Goal: Task Accomplishment & Management: Complete application form

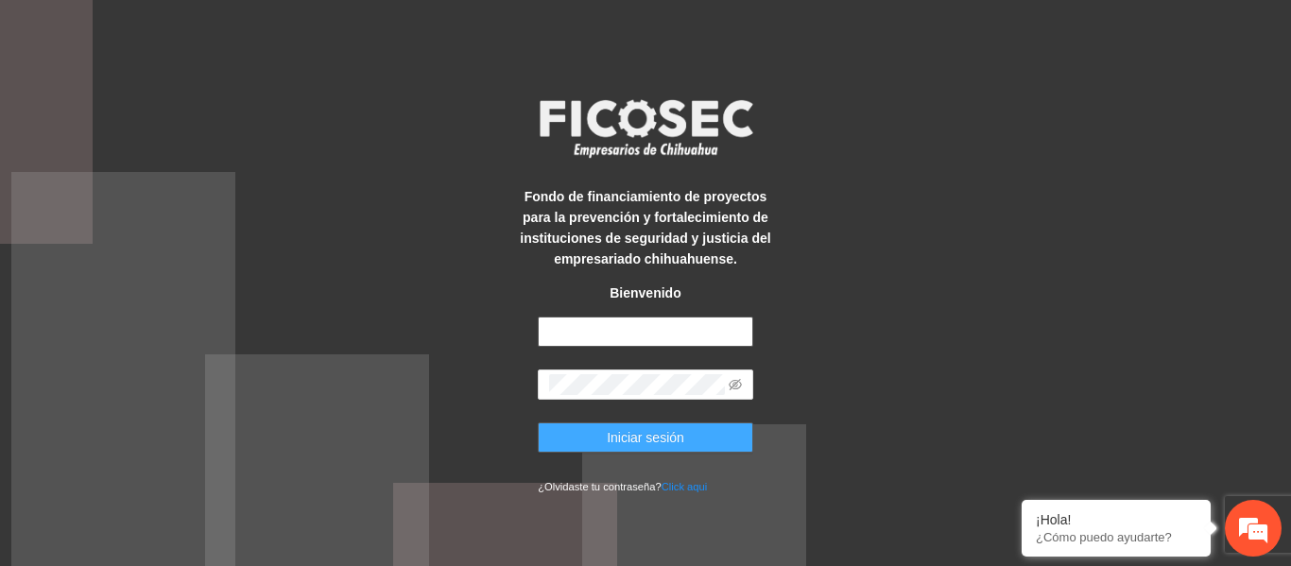
type input "**********"
click at [618, 442] on span "Iniciar sesión" at bounding box center [646, 437] width 78 height 21
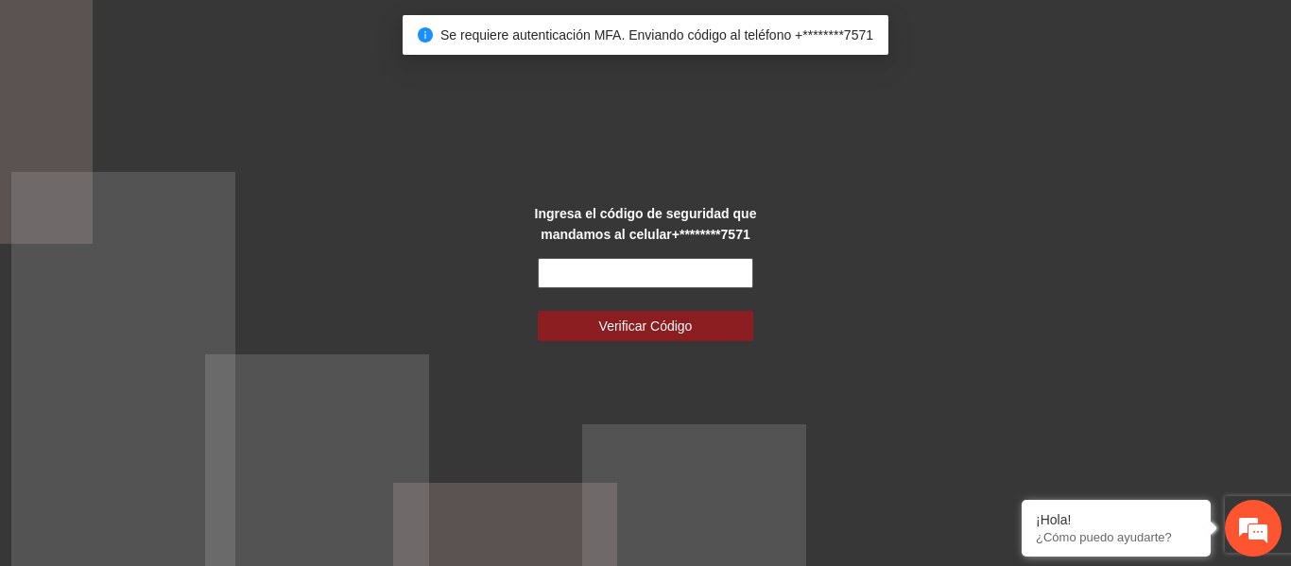
click at [677, 265] on input "text" at bounding box center [646, 273] width 216 height 30
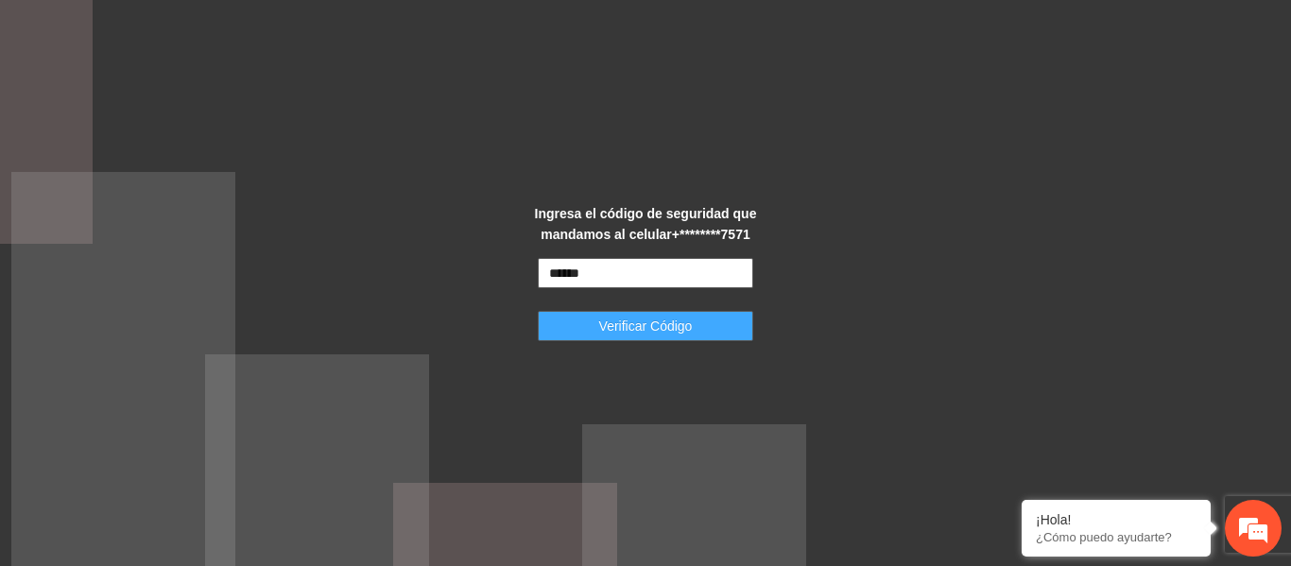
type input "******"
click at [674, 319] on span "Verificar Código" at bounding box center [646, 326] width 94 height 21
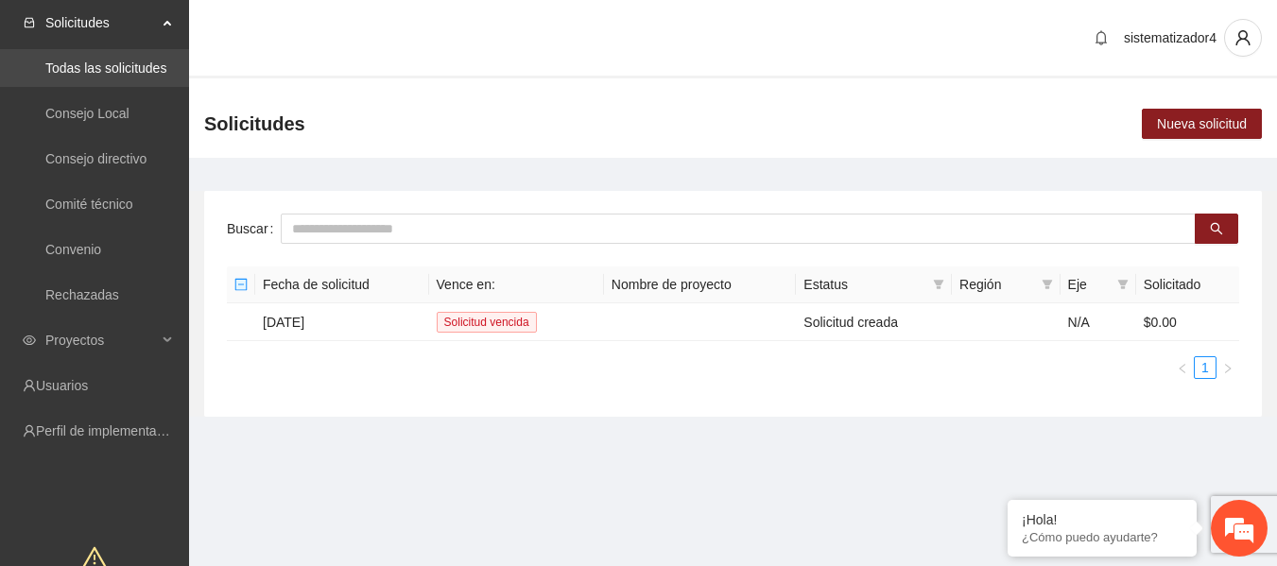
click at [121, 65] on link "Todas las solicitudes" at bounding box center [105, 67] width 121 height 15
click at [60, 334] on span "Proyectos" at bounding box center [101, 340] width 112 height 38
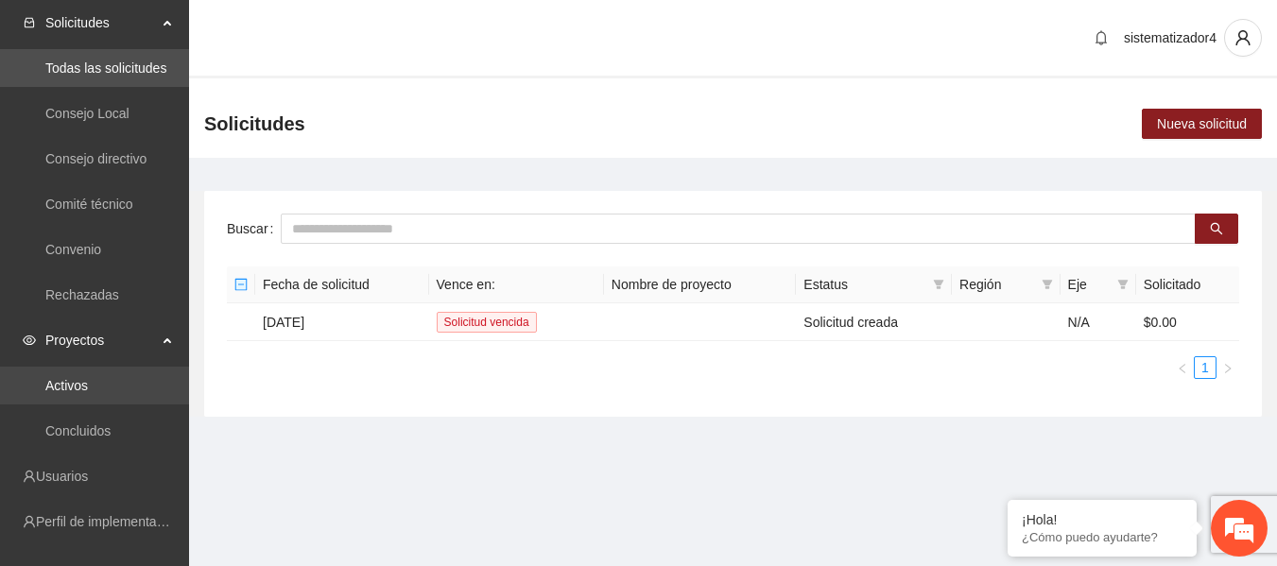
click at [72, 386] on link "Activos" at bounding box center [66, 385] width 43 height 15
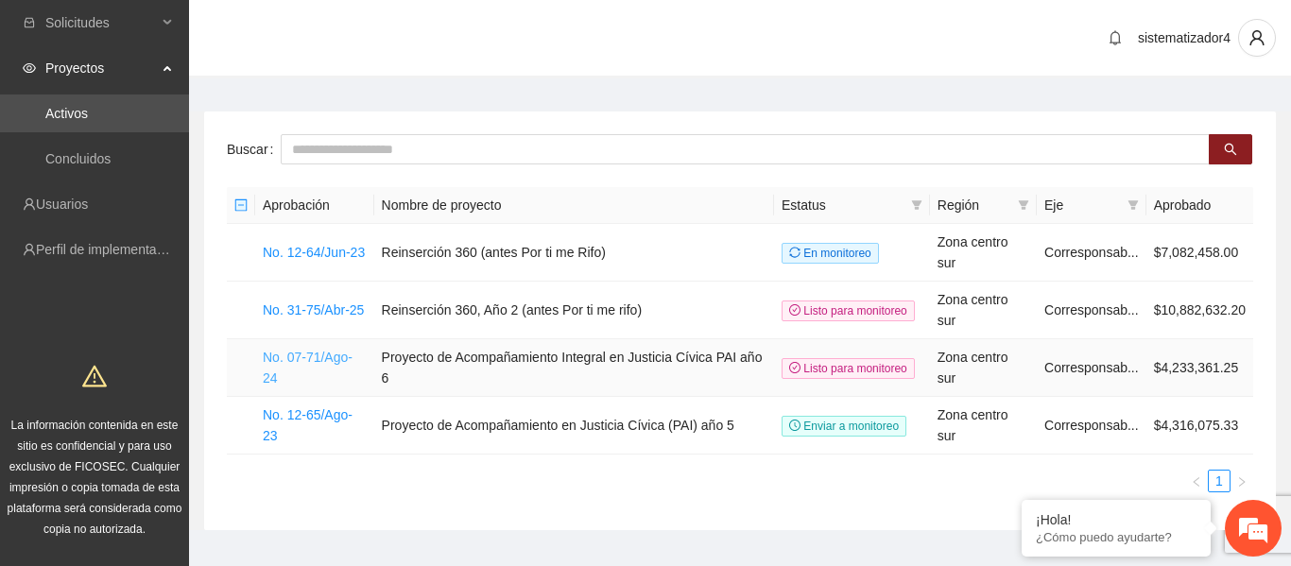
click at [321, 350] on link "No. 07-71/Ago-24" at bounding box center [308, 368] width 90 height 36
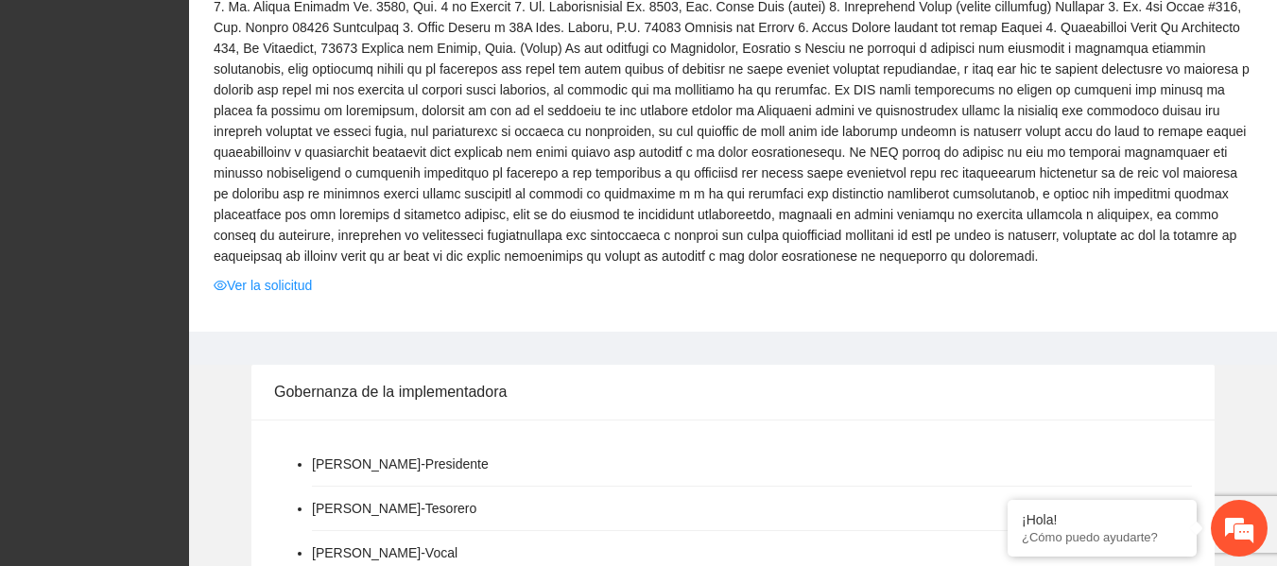
scroll to position [578, 0]
click at [293, 285] on link "Ver la solicitud" at bounding box center [263, 286] width 98 height 21
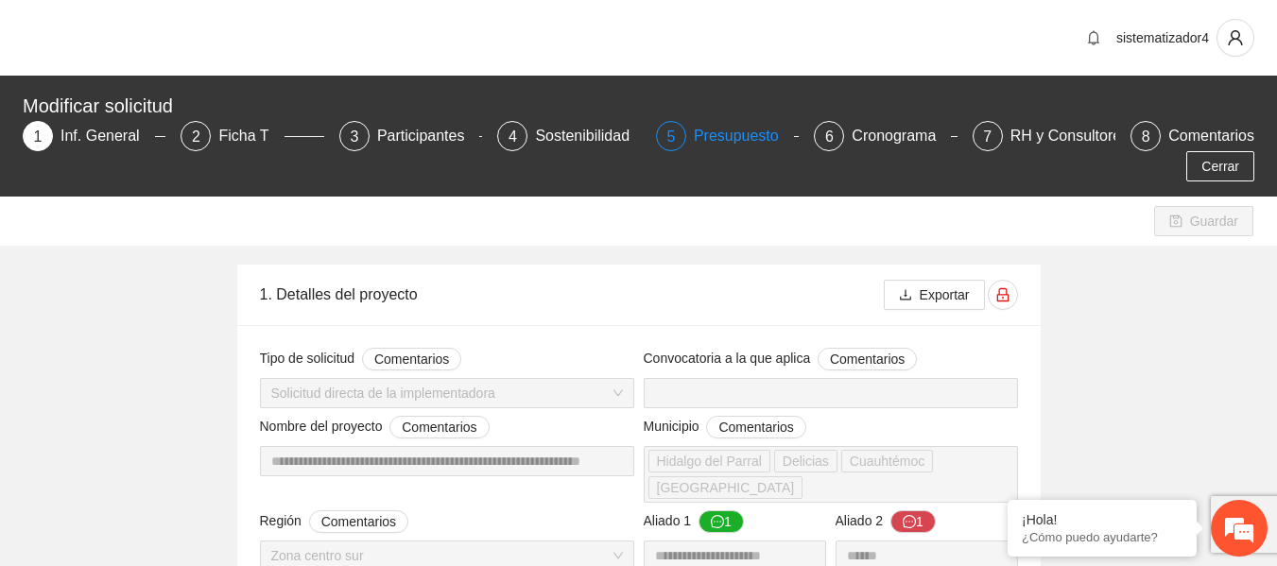
click at [735, 136] on div "Presupuesto" at bounding box center [744, 136] width 100 height 30
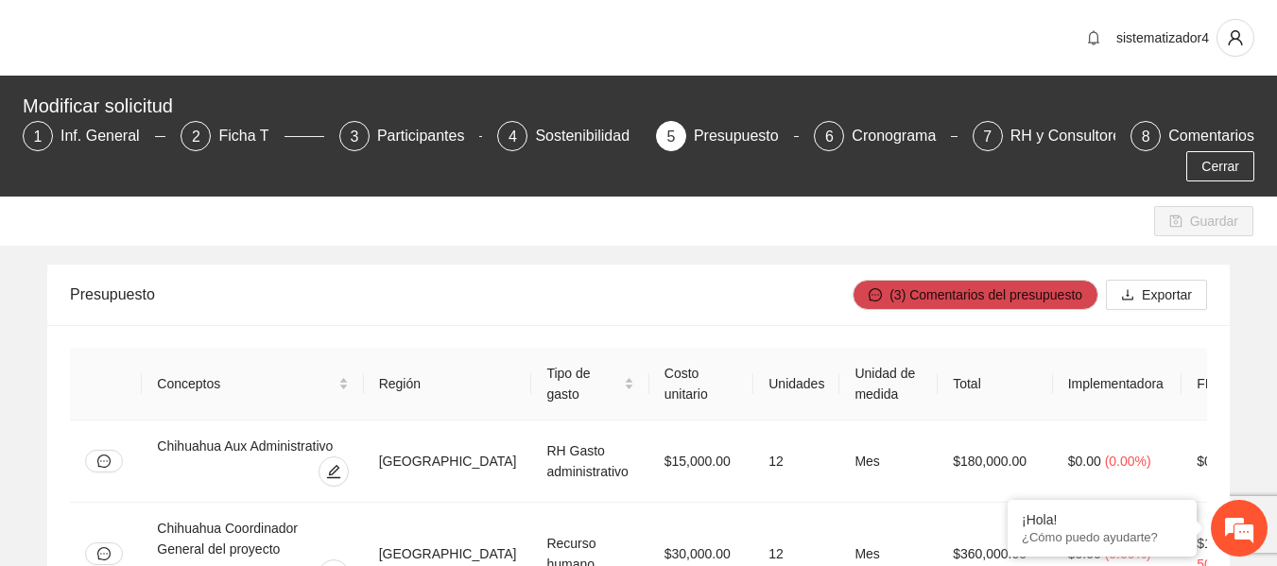
click at [735, 136] on div "Presupuesto" at bounding box center [744, 136] width 100 height 30
click at [1140, 296] on button "Exportar" at bounding box center [1156, 295] width 101 height 30
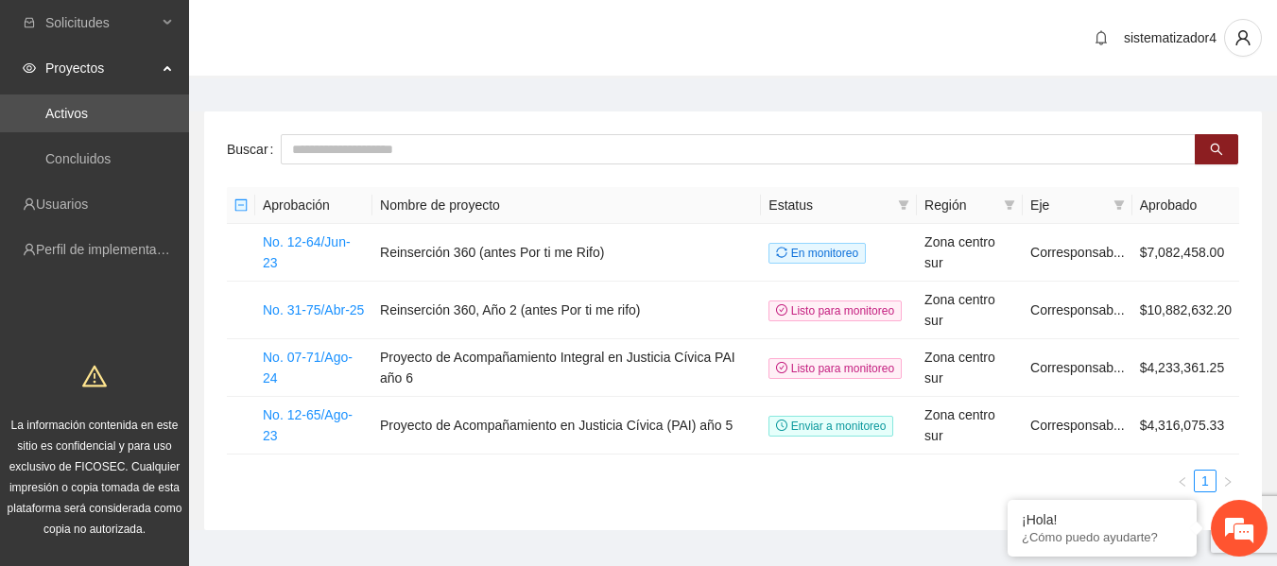
click at [471, 488] on ul "1" at bounding box center [733, 481] width 1012 height 23
click at [312, 312] on link "No. 31-75/Abr-25" at bounding box center [313, 309] width 101 height 15
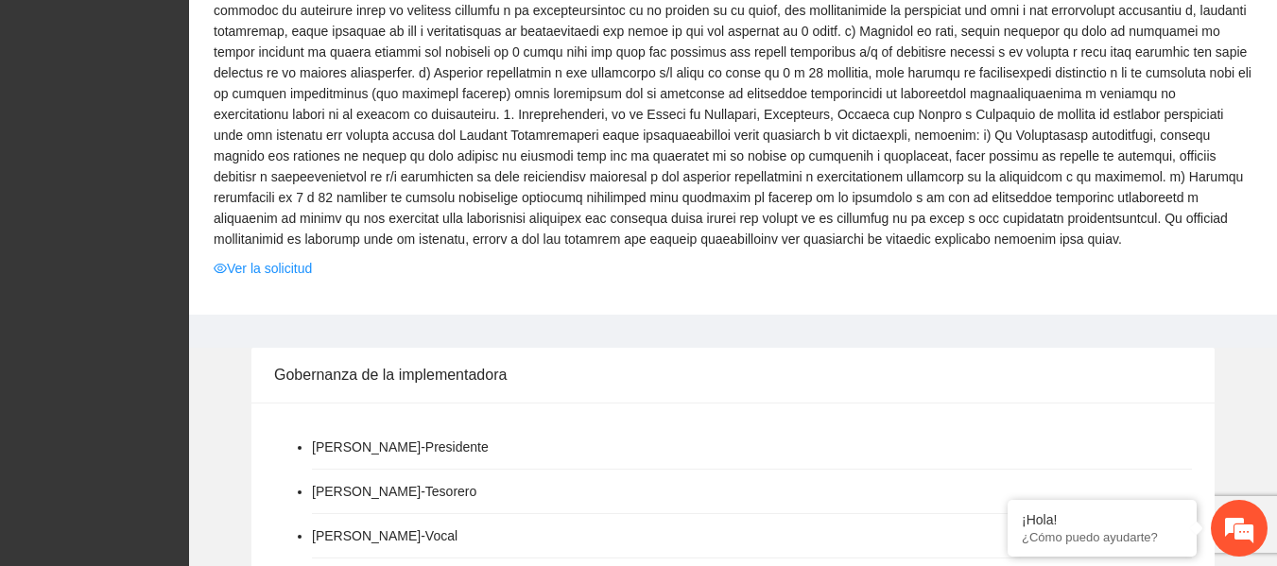
scroll to position [2405, 0]
click at [251, 257] on link "Ver la solicitud" at bounding box center [263, 267] width 98 height 21
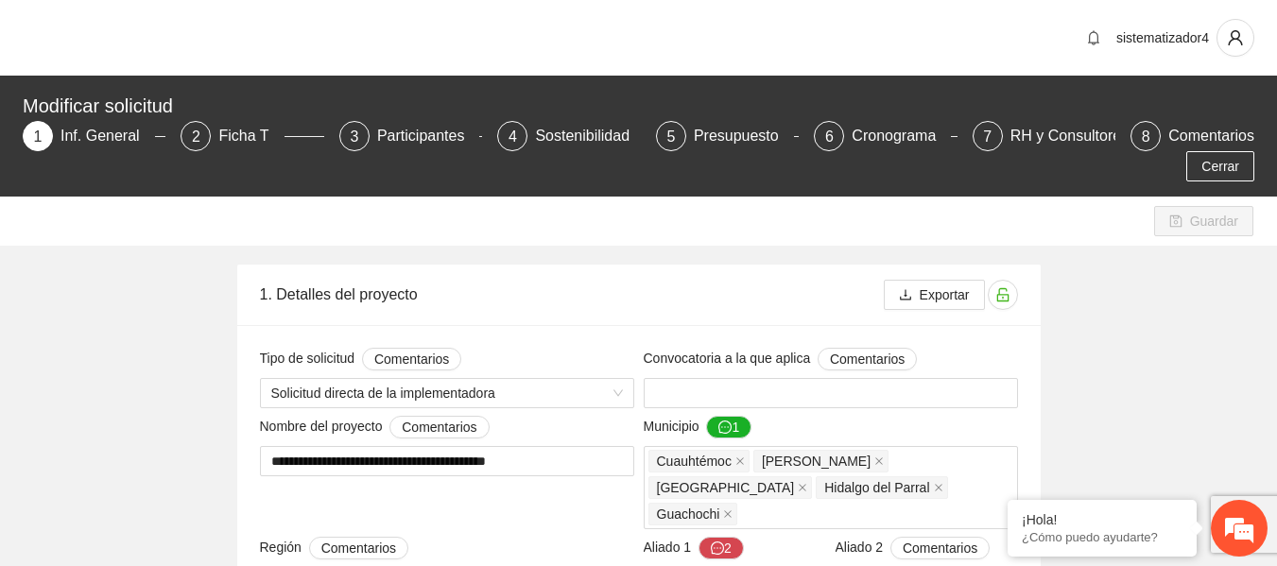
type input "**********"
click at [723, 129] on div "Presupuesto" at bounding box center [744, 136] width 100 height 30
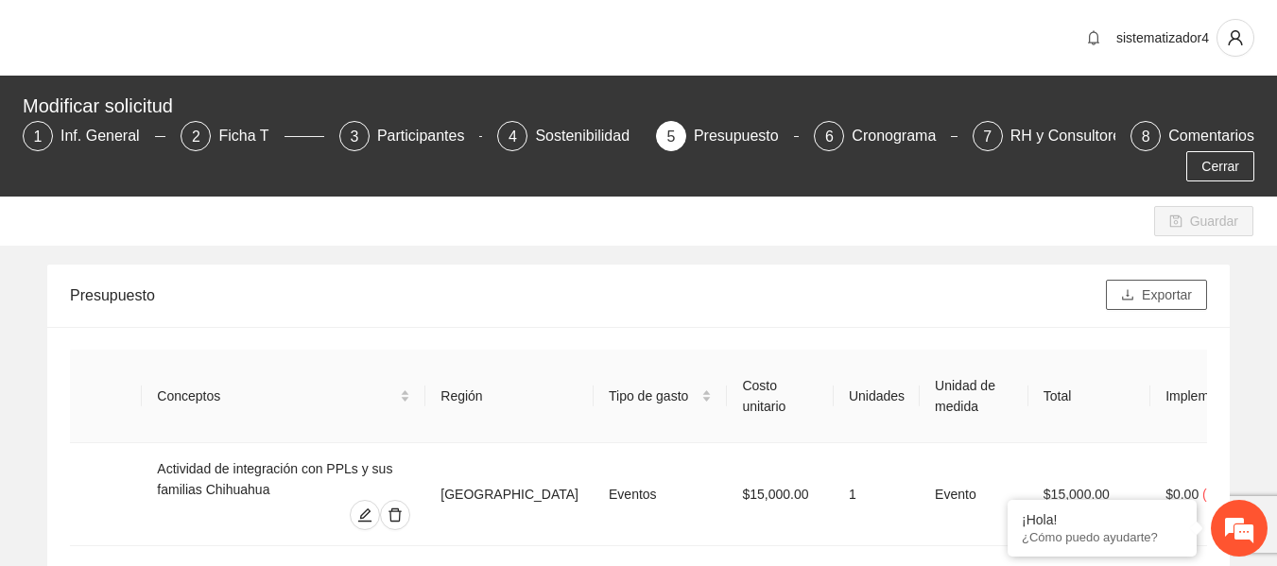
click at [1163, 305] on button "Exportar" at bounding box center [1156, 295] width 101 height 30
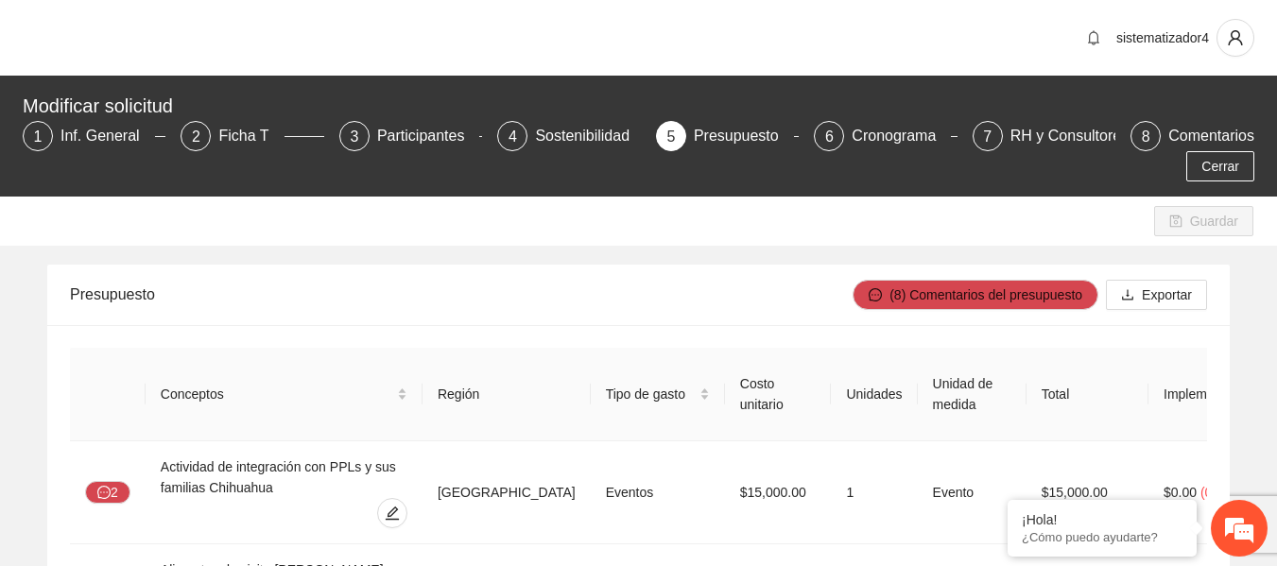
click at [711, 145] on div "Presupuesto" at bounding box center [744, 136] width 100 height 30
click at [1213, 162] on span "Cerrar" at bounding box center [1220, 166] width 38 height 21
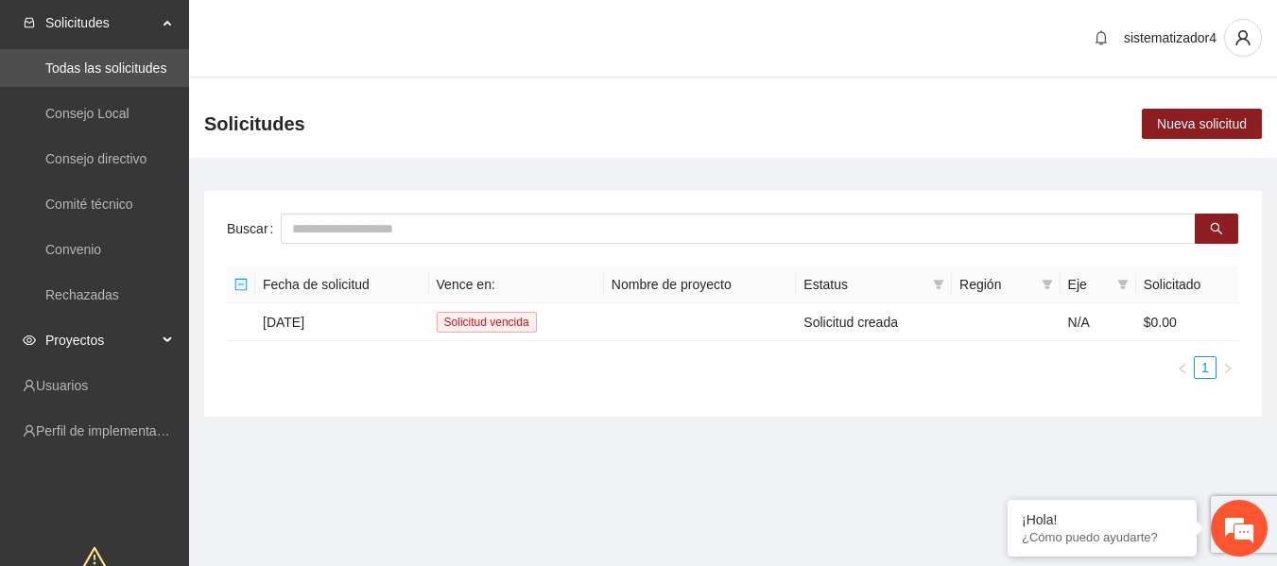
click at [102, 355] on span "Proyectos" at bounding box center [101, 340] width 112 height 38
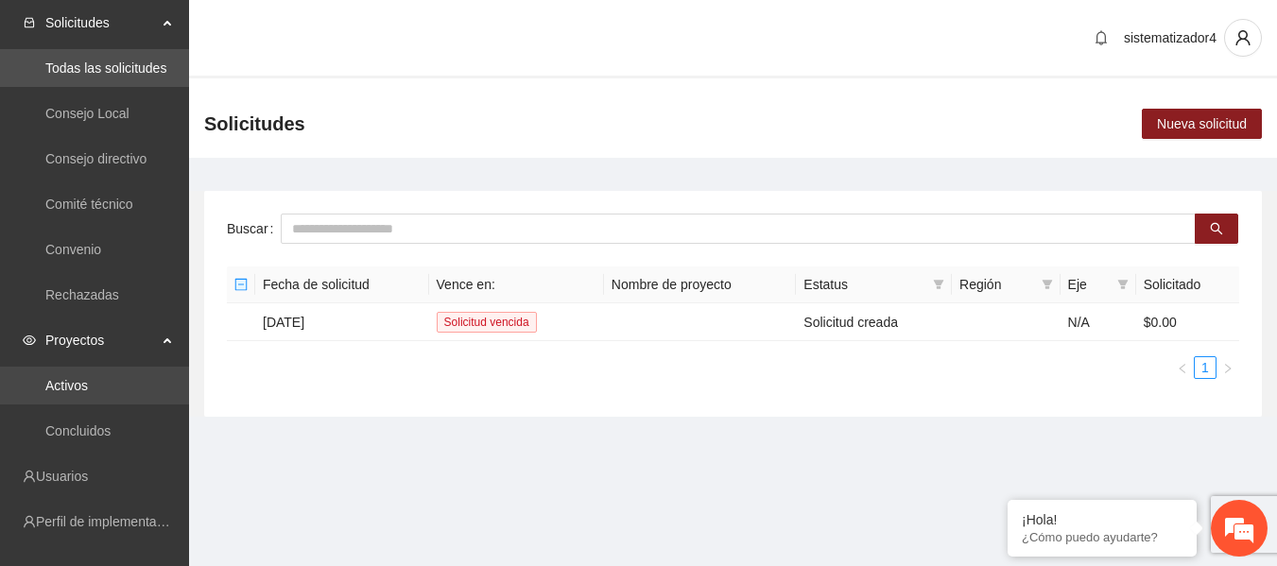
click at [82, 389] on link "Activos" at bounding box center [66, 385] width 43 height 15
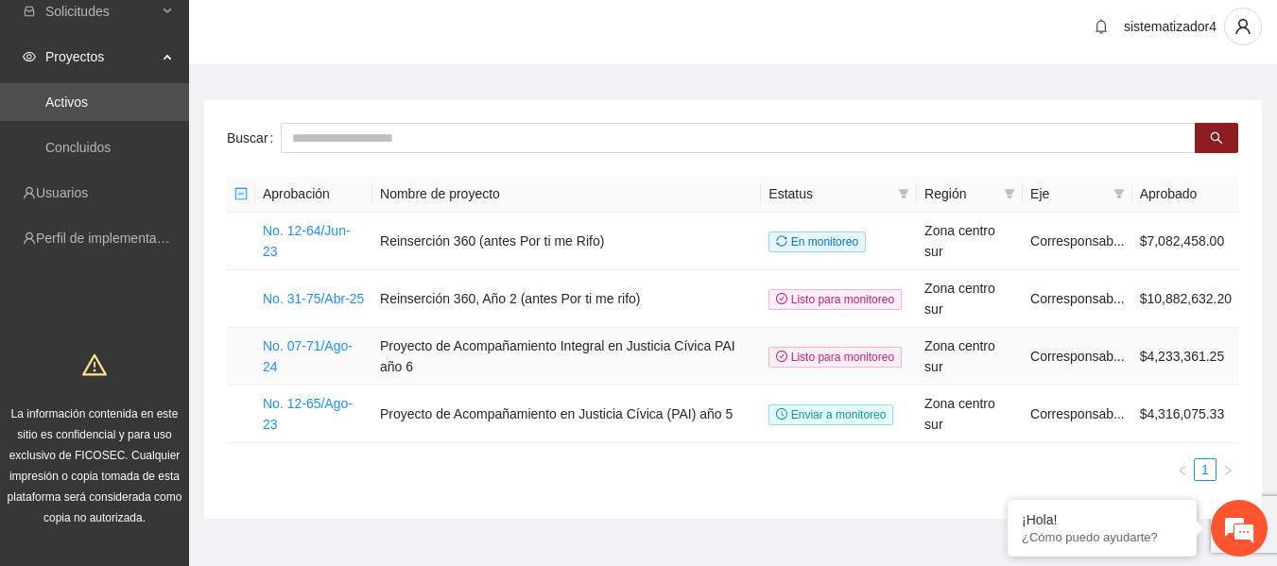
scroll to position [12, 0]
click at [327, 243] on link "No. 12-64/Jun-23" at bounding box center [307, 240] width 88 height 36
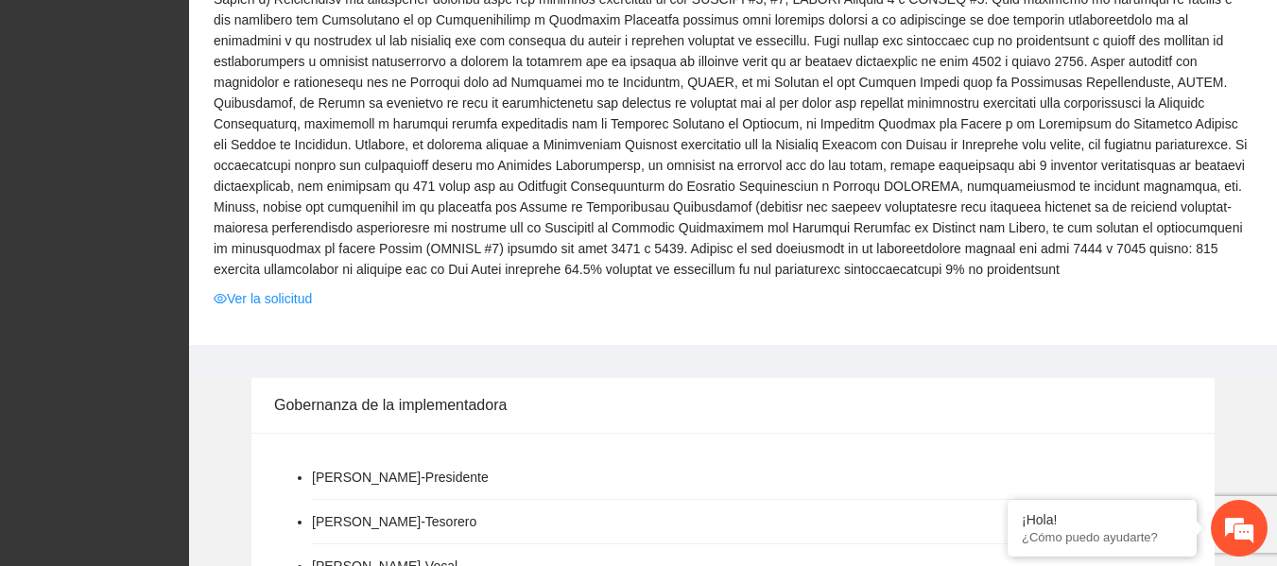
scroll to position [982, 0]
click at [264, 287] on link "Ver la solicitud" at bounding box center [263, 297] width 98 height 21
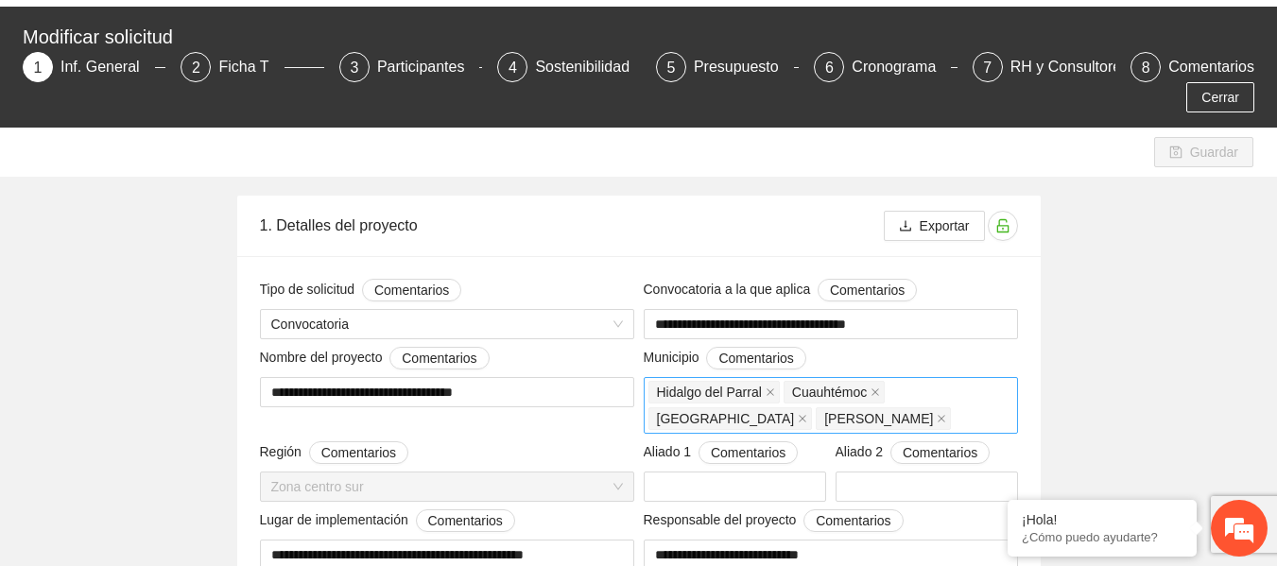
scroll to position [71, 0]
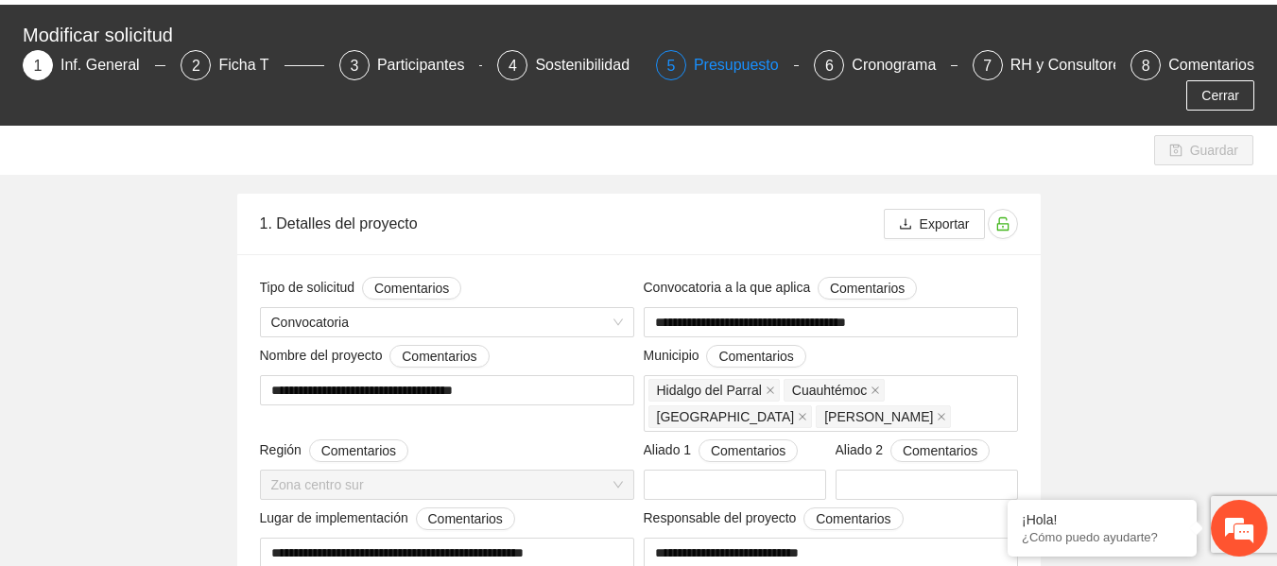
click at [747, 73] on div "Presupuesto" at bounding box center [744, 65] width 100 height 30
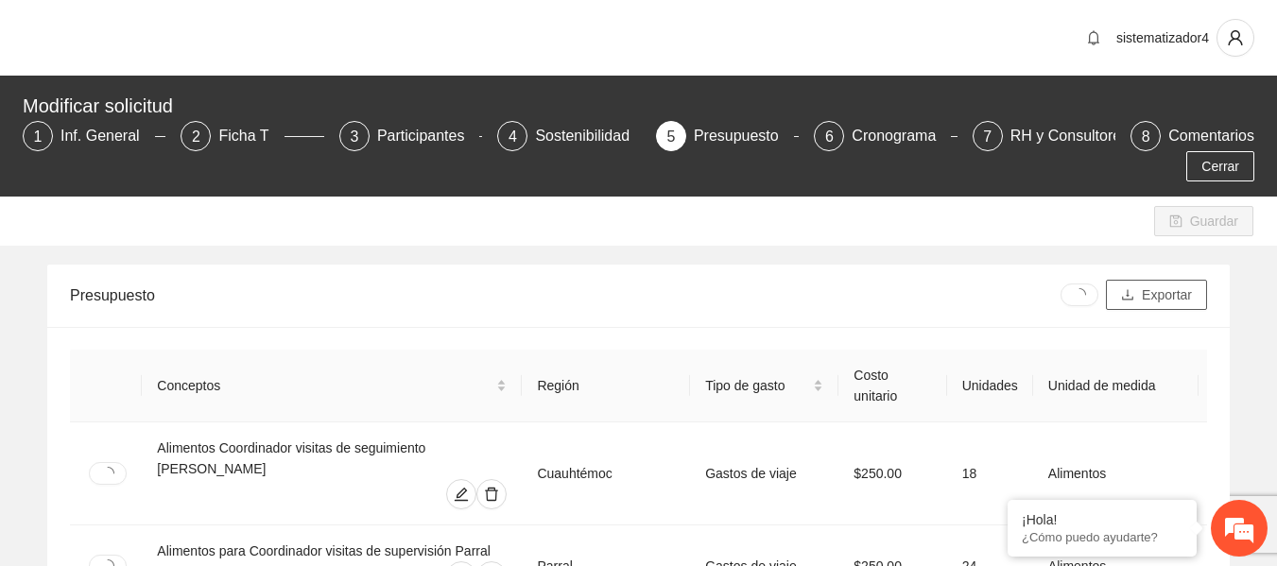
click at [1163, 290] on span "Exportar" at bounding box center [1167, 295] width 50 height 21
